Goal: Use online tool/utility: Utilize a website feature to perform a specific function

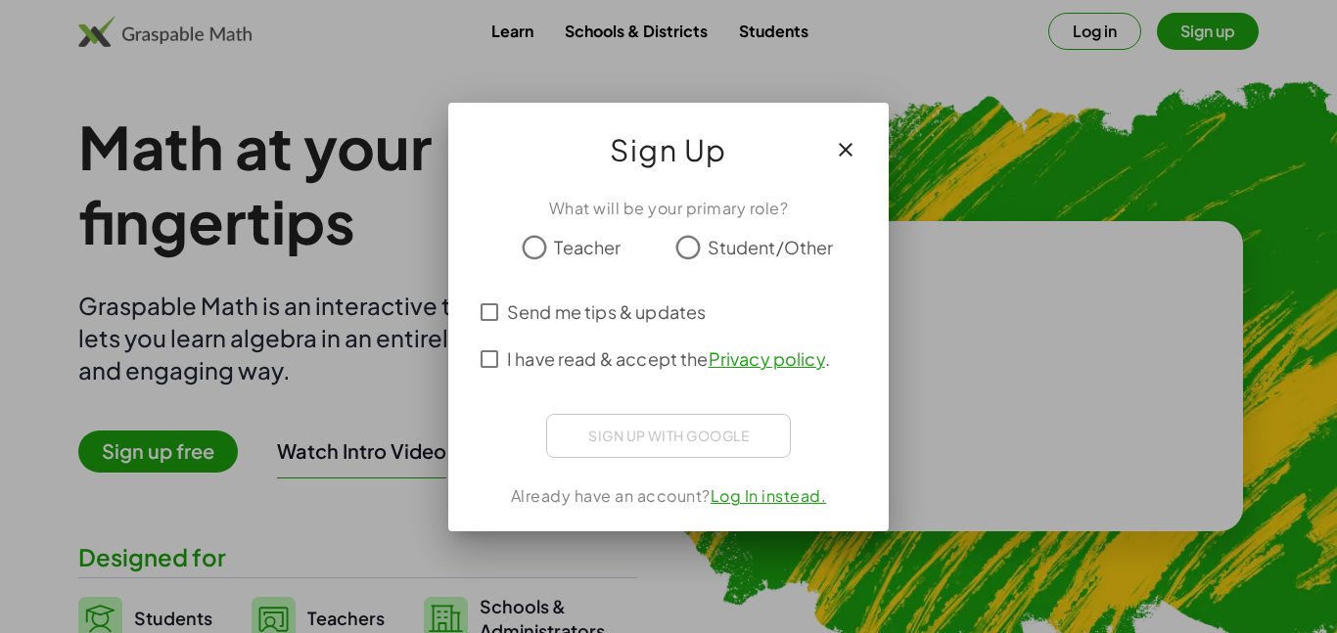
click at [1182, 41] on div at bounding box center [668, 316] width 1337 height 633
click at [577, 438] on div "Sign up with Google Sign in with Google Sign in with Google. Opens in new tab" at bounding box center [668, 436] width 245 height 44
click at [846, 146] on icon "button" at bounding box center [845, 149] width 23 height 23
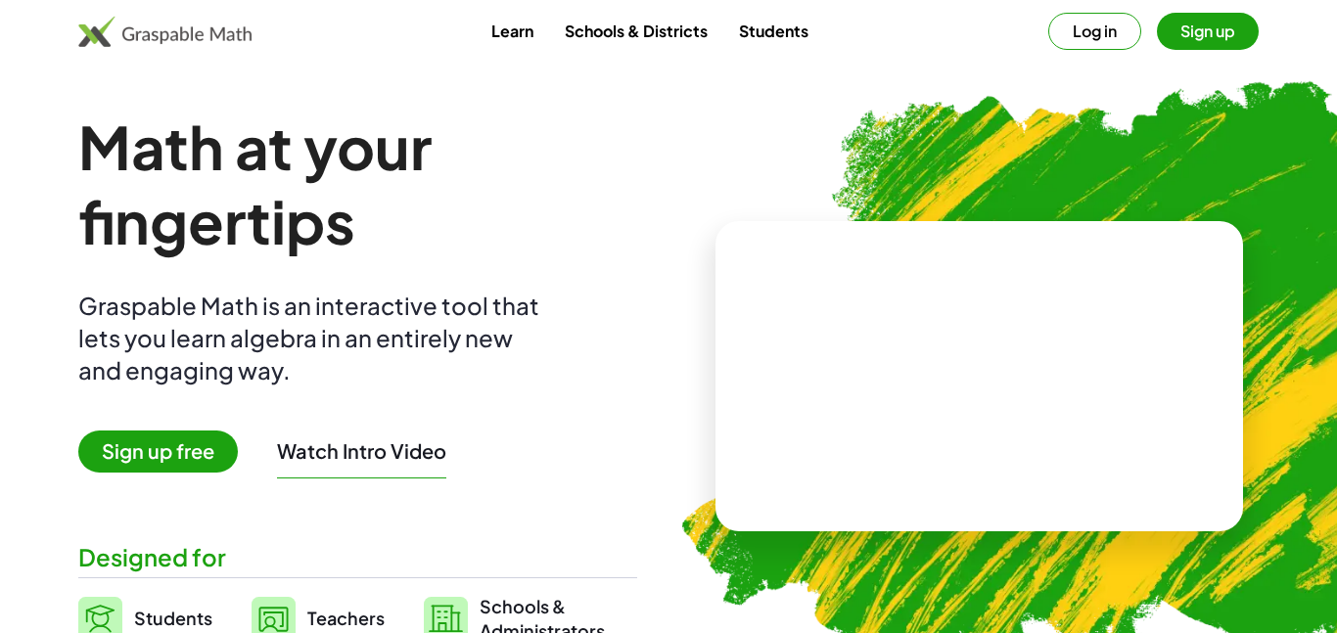
click at [1186, 41] on button "Sign up" at bounding box center [1208, 31] width 102 height 37
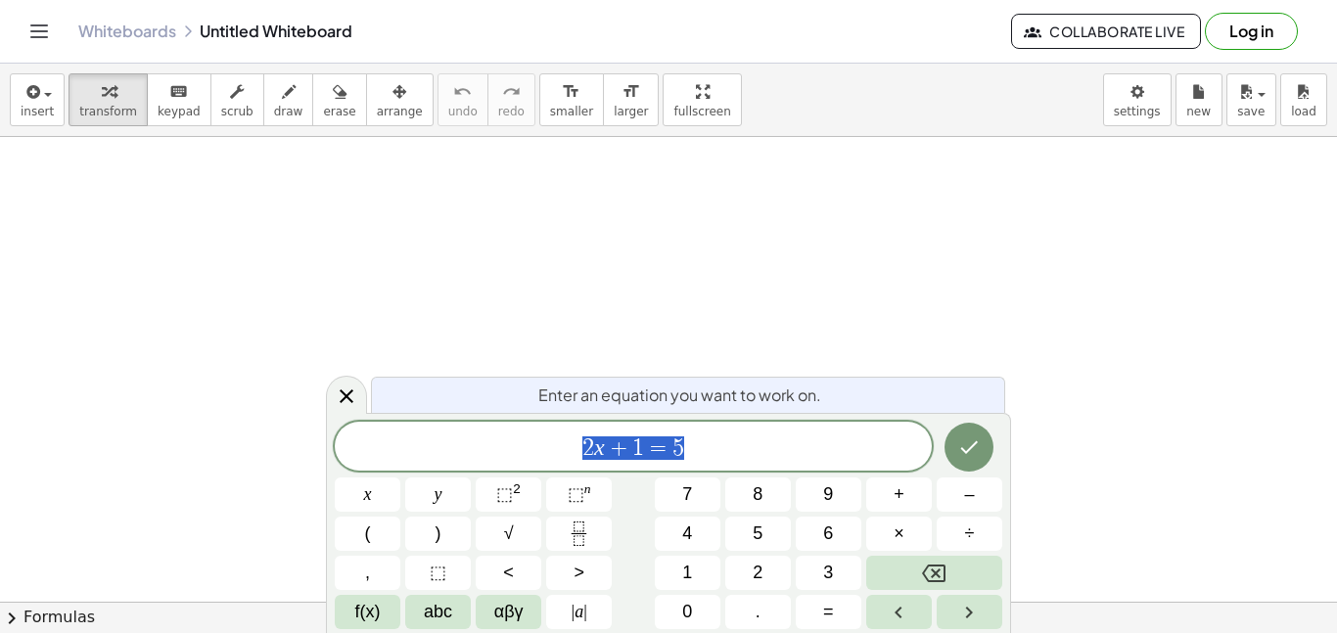
scroll to position [1, 0]
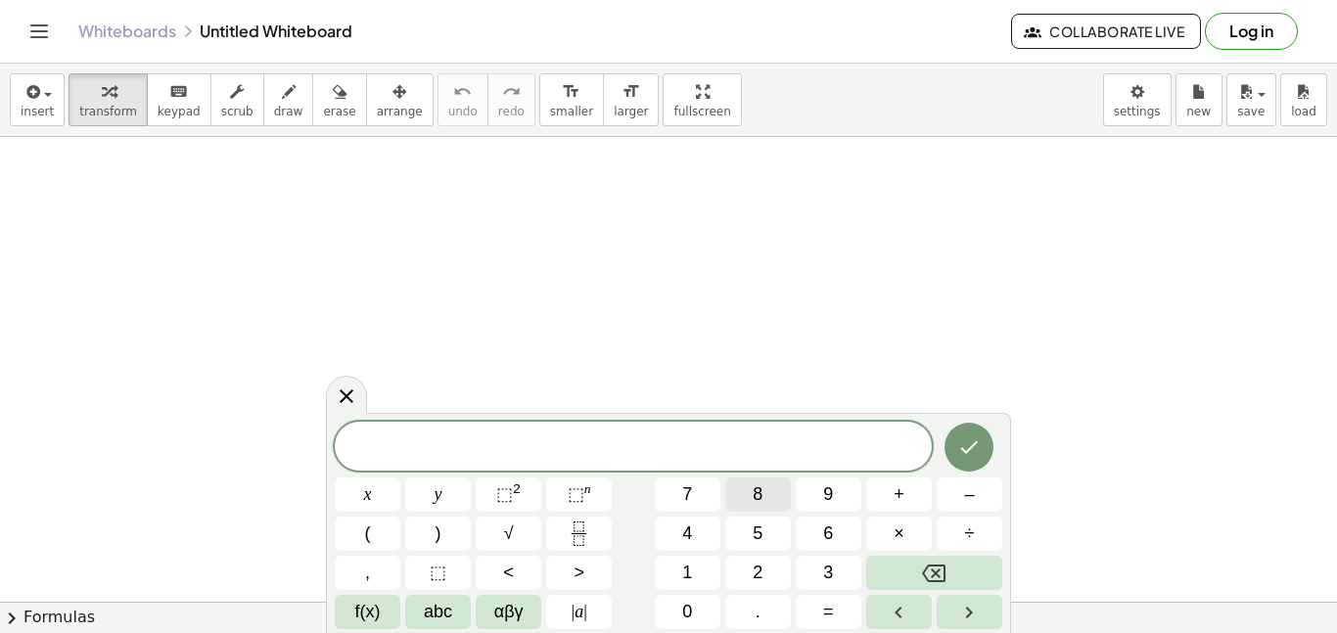
click at [757, 499] on span "8" at bounding box center [758, 495] width 10 height 26
click at [889, 501] on button "+" at bounding box center [899, 495] width 66 height 34
click at [814, 538] on button "6" at bounding box center [829, 534] width 66 height 34
click at [832, 608] on span "=" at bounding box center [828, 612] width 11 height 26
click at [368, 492] on span "x" at bounding box center [368, 495] width 8 height 26
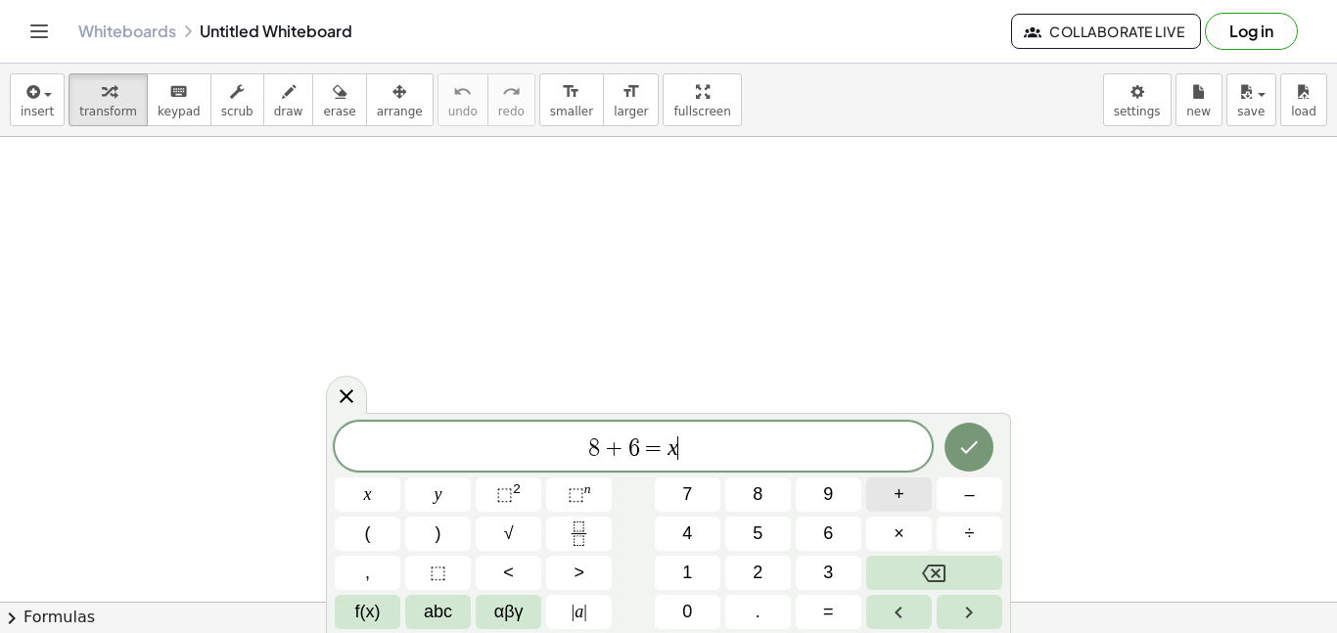
click at [895, 502] on span "+" at bounding box center [899, 495] width 11 height 26
click at [831, 493] on span "9" at bounding box center [828, 495] width 10 height 26
click at [974, 451] on icon "Done" at bounding box center [968, 447] width 23 height 23
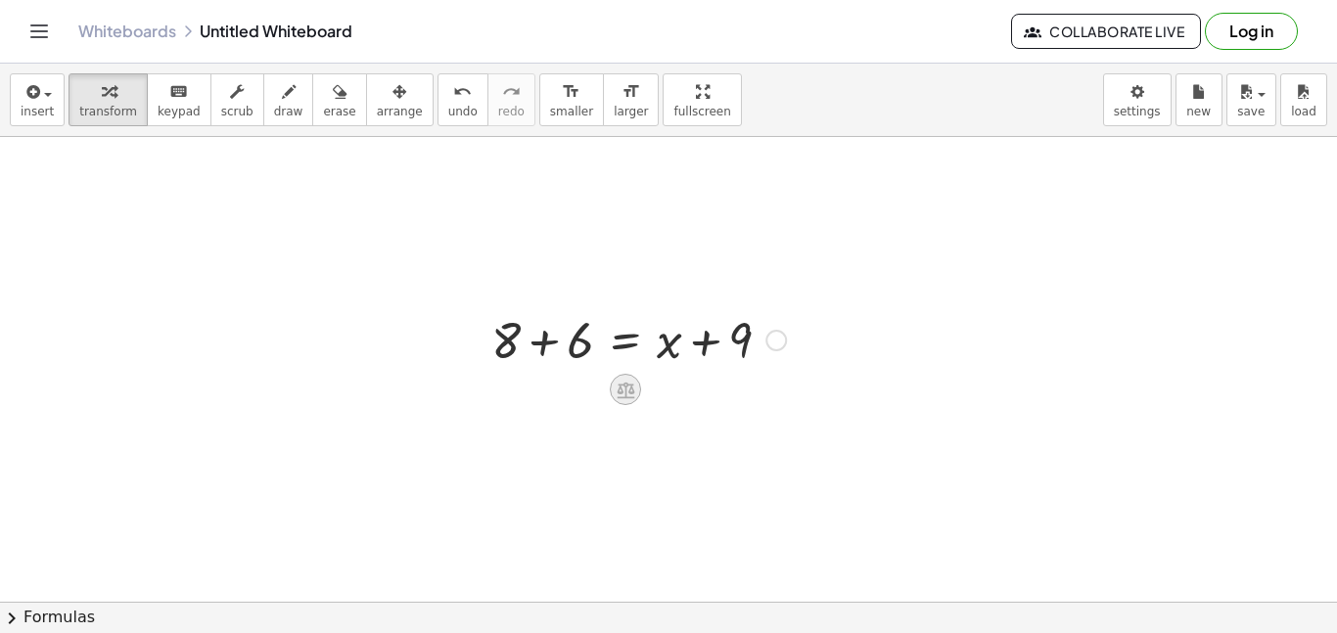
click at [622, 380] on icon at bounding box center [626, 390] width 21 height 21
click at [665, 336] on div at bounding box center [639, 338] width 314 height 67
click at [632, 374] on div at bounding box center [633, 387] width 16 height 36
click at [628, 381] on icon at bounding box center [626, 390] width 21 height 21
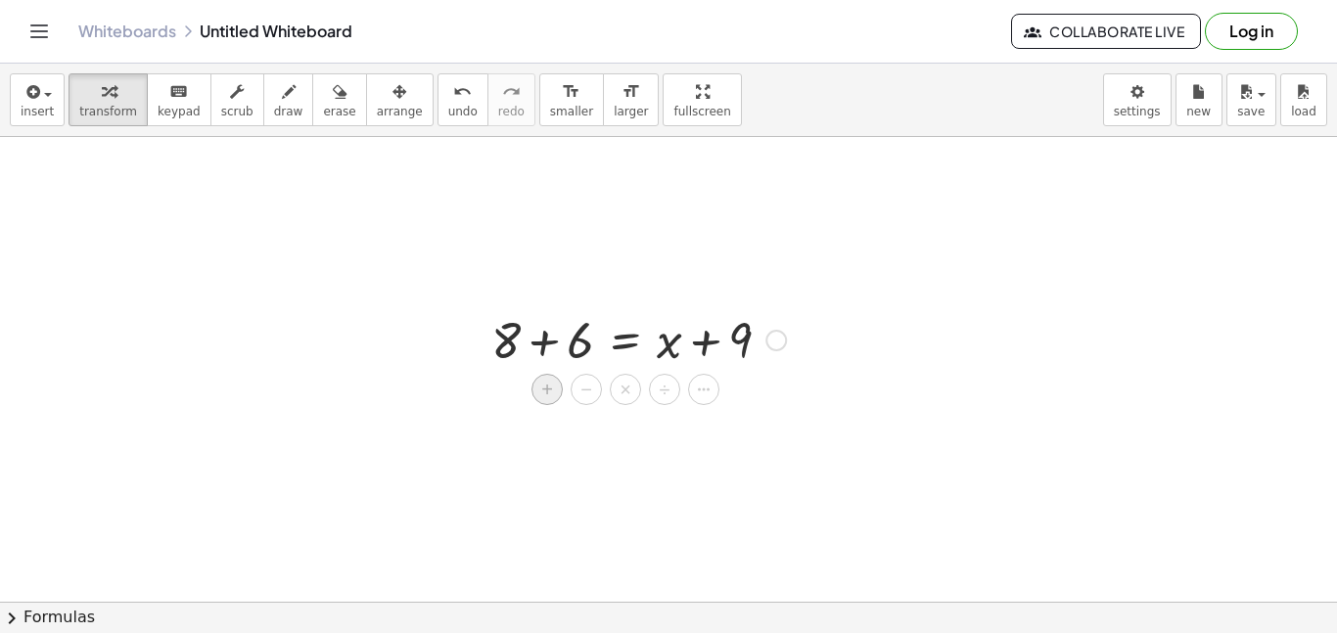
click at [555, 385] on div "+" at bounding box center [546, 389] width 31 height 31
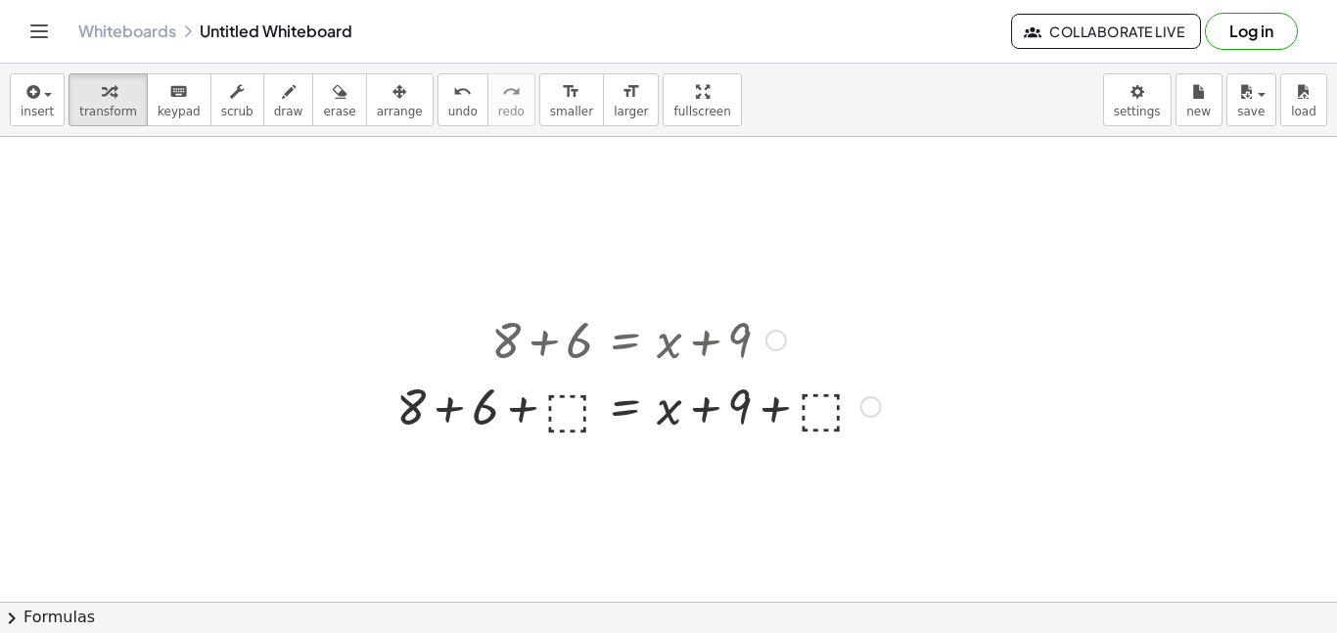
click at [609, 364] on div at bounding box center [639, 338] width 504 height 67
click at [621, 417] on div at bounding box center [639, 405] width 504 height 67
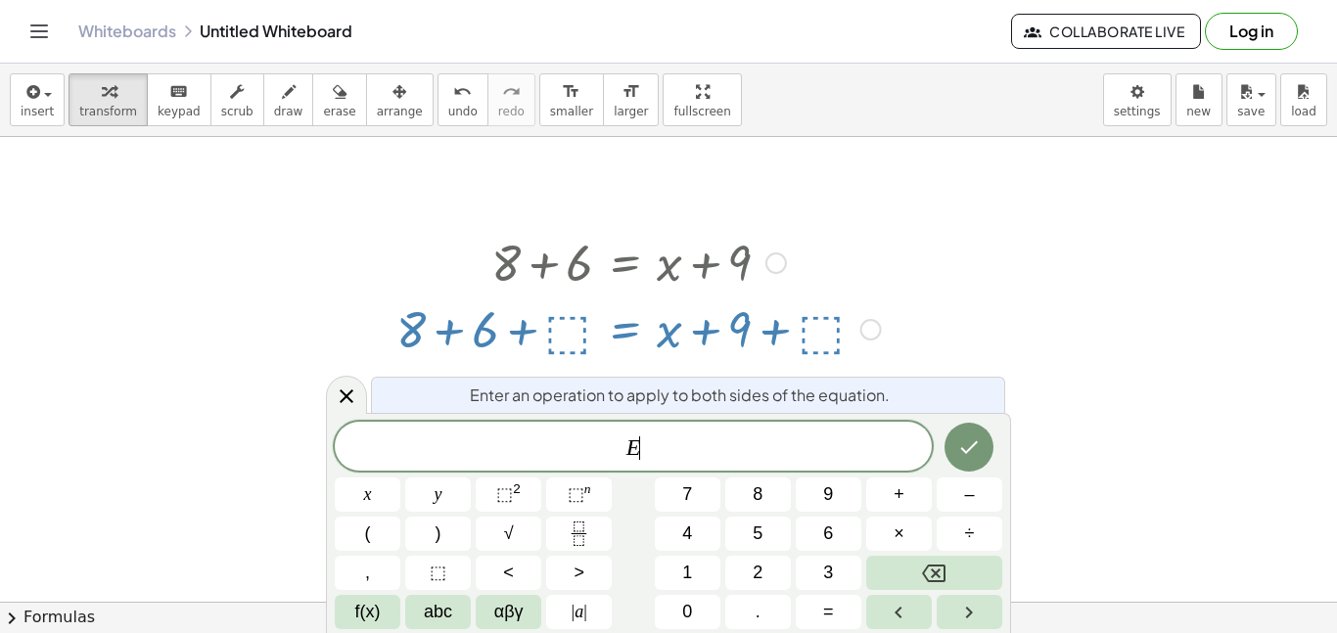
scroll to position [79, 0]
click at [935, 344] on div at bounding box center [668, 586] width 1337 height 1057
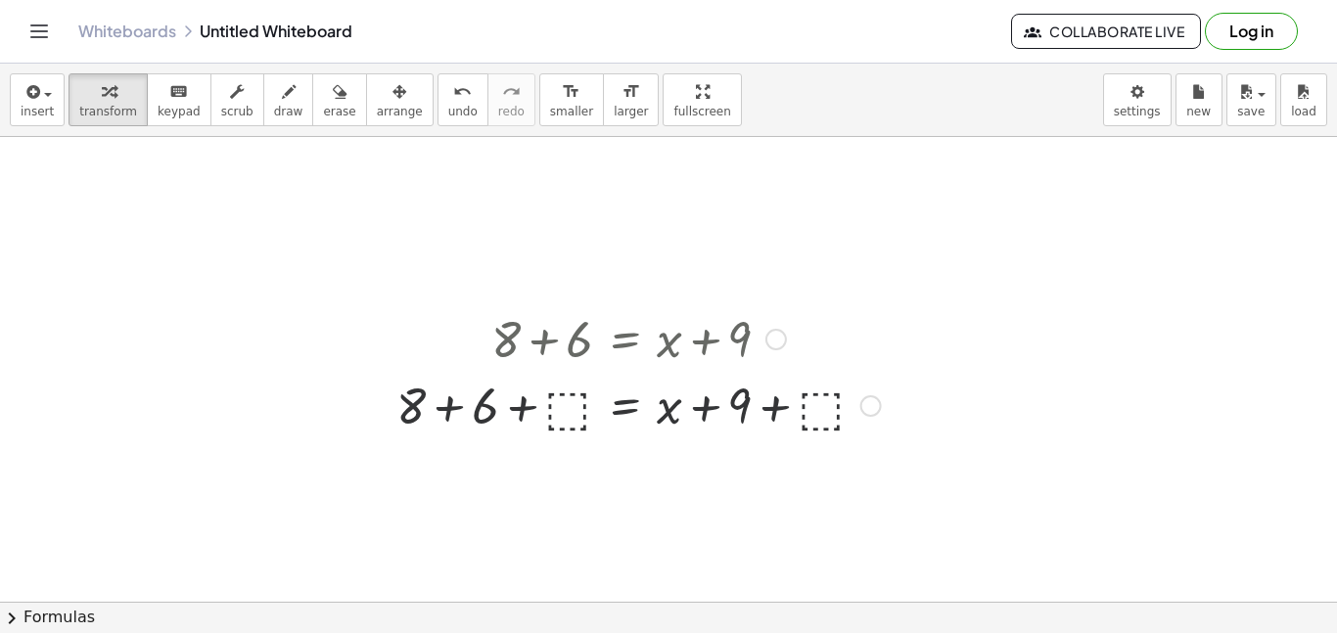
scroll to position [0, 0]
click at [559, 346] on div at bounding box center [639, 338] width 504 height 67
click at [557, 428] on div at bounding box center [639, 405] width 504 height 67
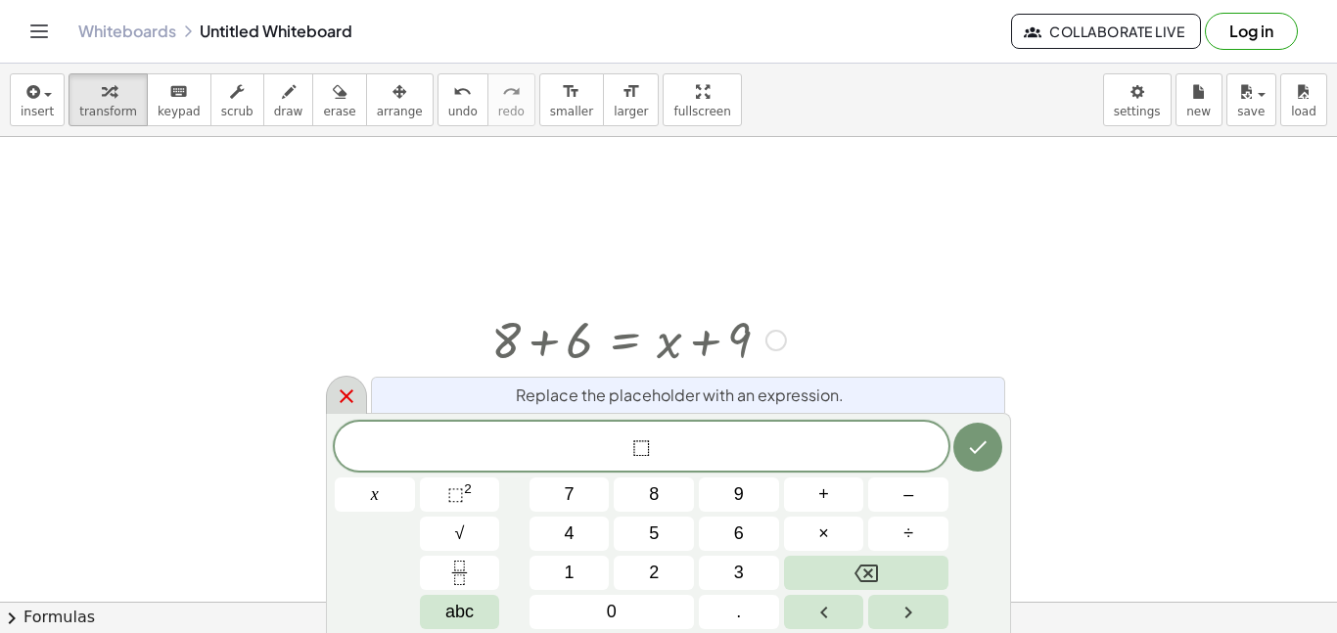
click at [344, 390] on icon at bounding box center [346, 396] width 23 height 23
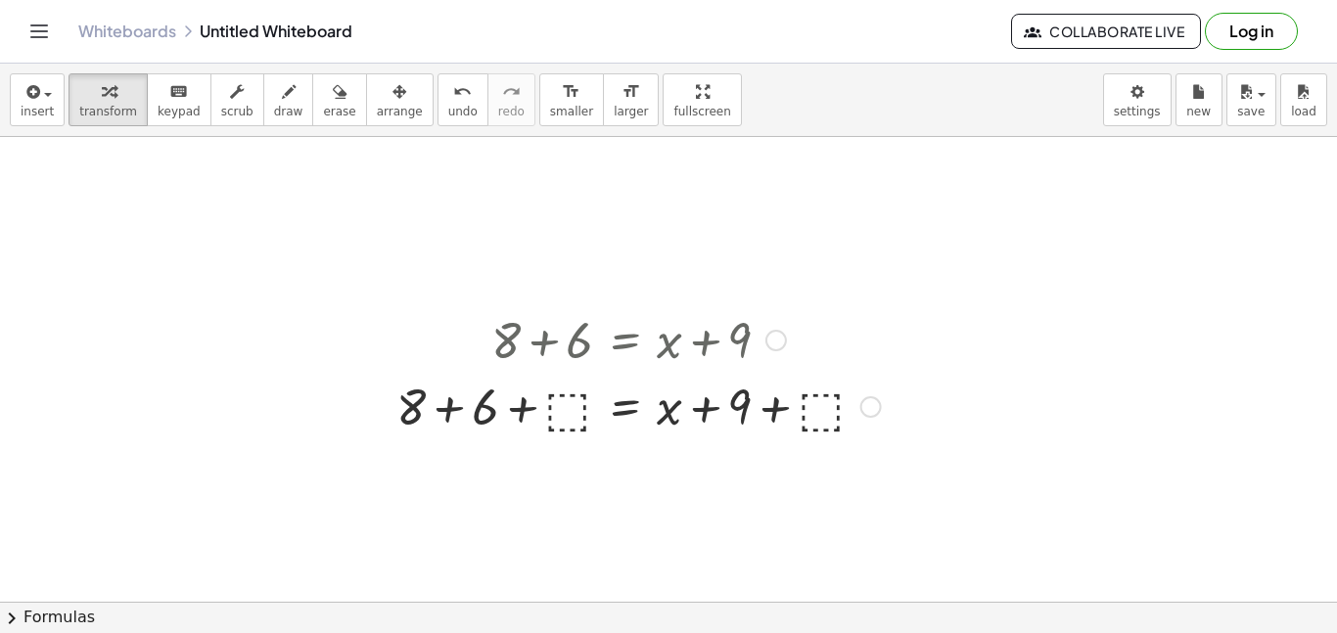
click at [654, 342] on div at bounding box center [639, 338] width 504 height 67
click at [445, 102] on button "undo undo" at bounding box center [462, 99] width 51 height 53
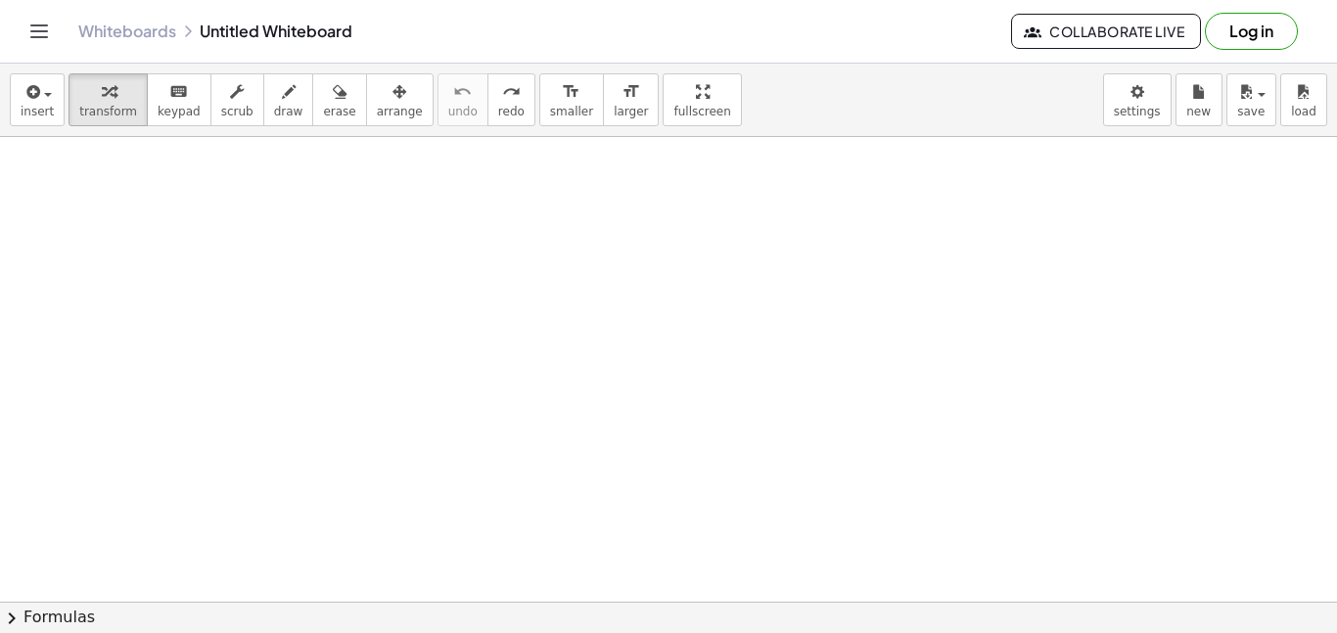
click at [180, 100] on div "keyboard" at bounding box center [179, 90] width 43 height 23
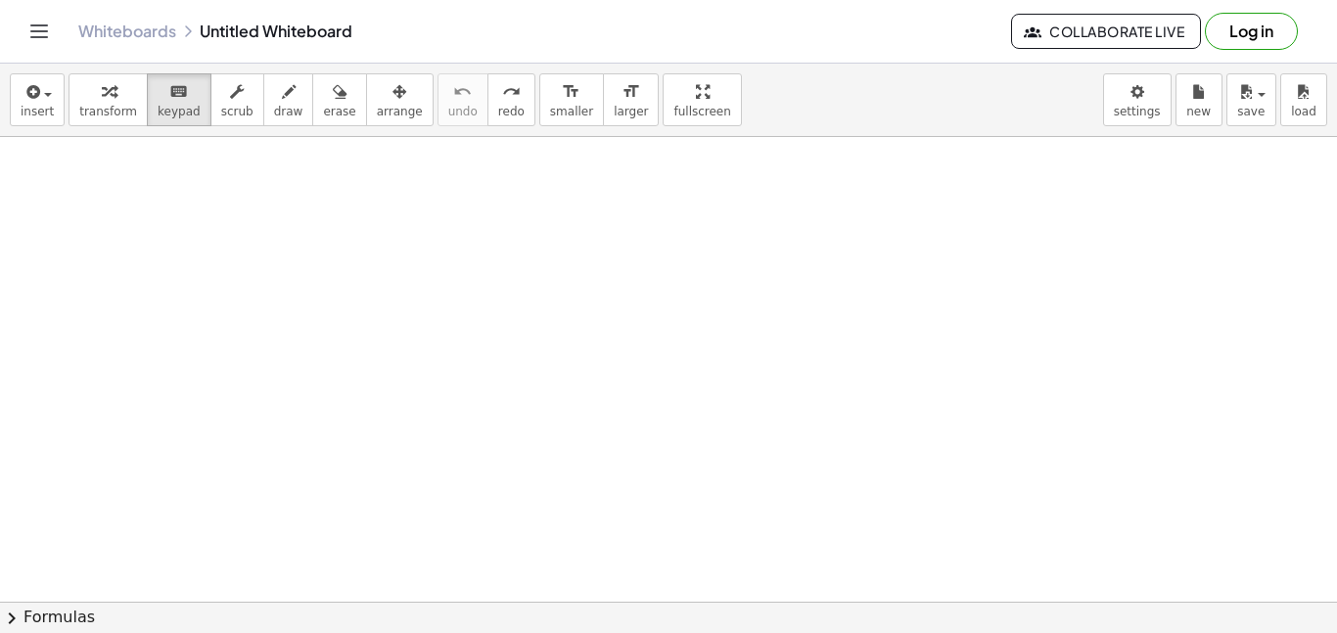
click at [274, 107] on span "draw" at bounding box center [288, 112] width 29 height 14
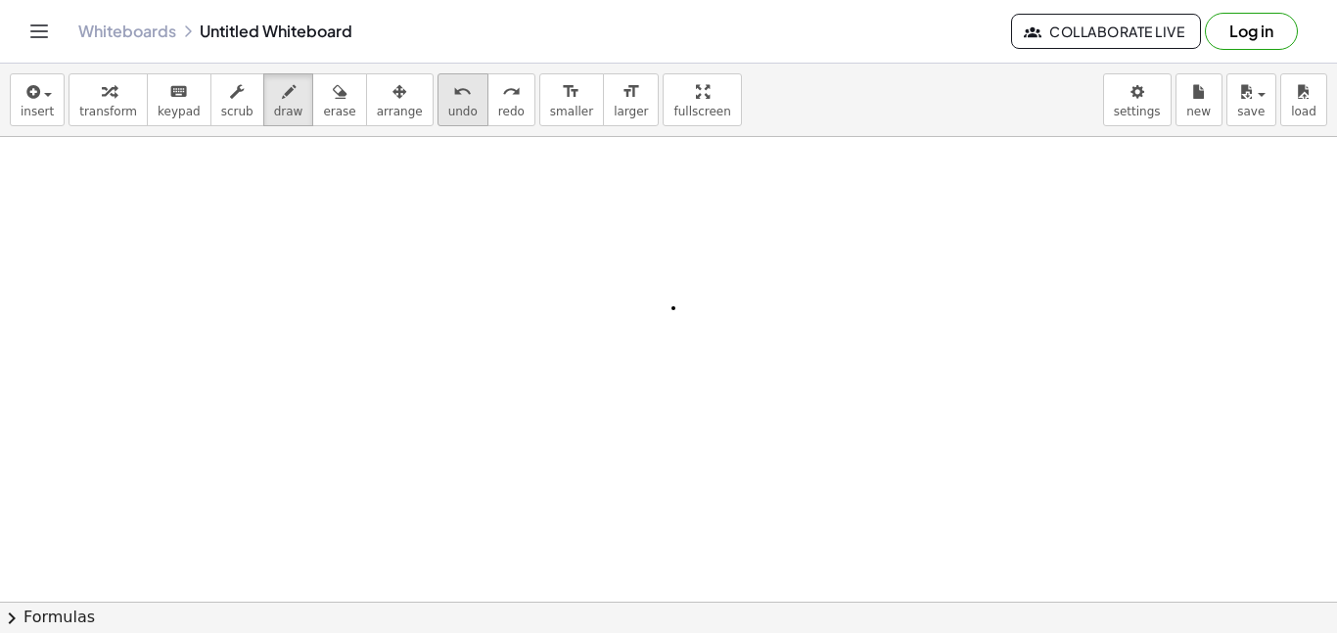
click at [453, 81] on icon "undo" at bounding box center [462, 91] width 19 height 23
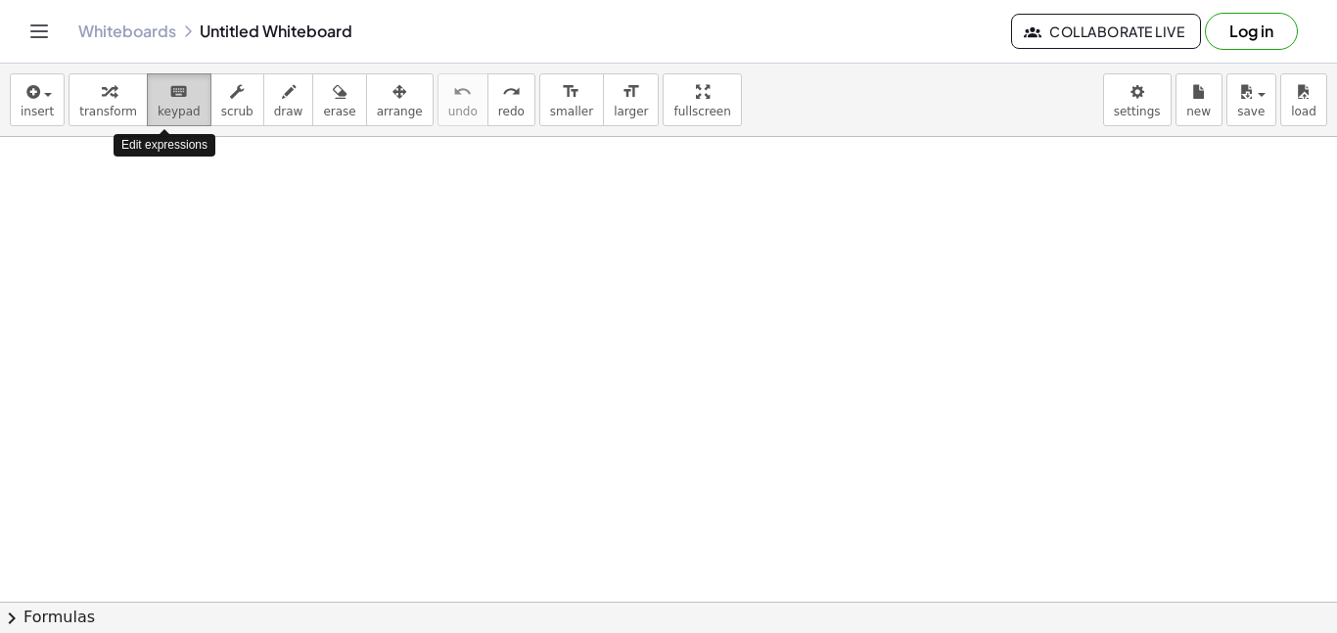
click at [164, 107] on span "keypad" at bounding box center [179, 112] width 43 height 14
click at [163, 107] on span "keypad" at bounding box center [179, 112] width 43 height 14
